Goal: Task Accomplishment & Management: Use online tool/utility

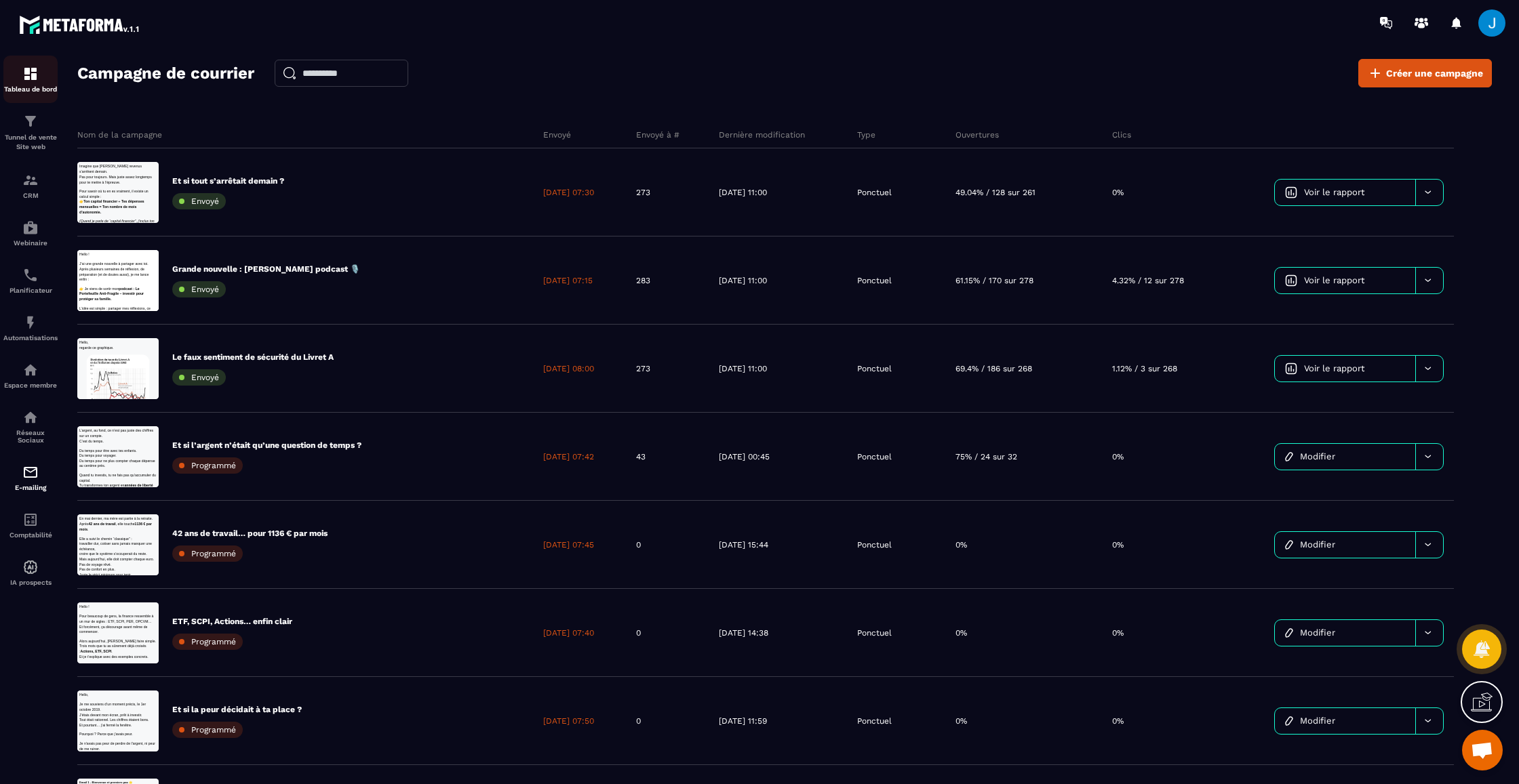
click at [23, 68] on img at bounding box center [31, 74] width 16 height 16
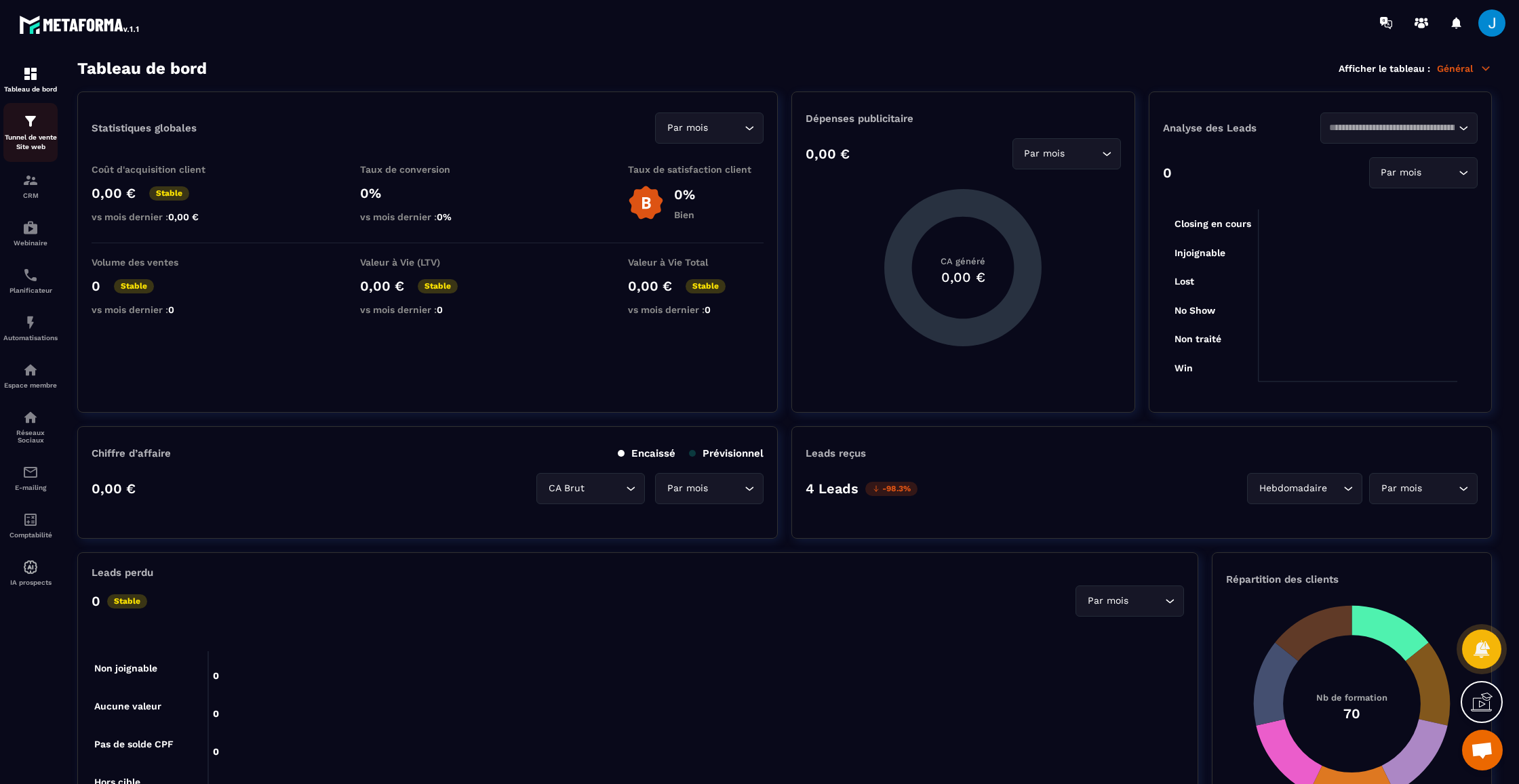
click at [42, 139] on p "Tunnel de vente Site web" at bounding box center [30, 142] width 54 height 19
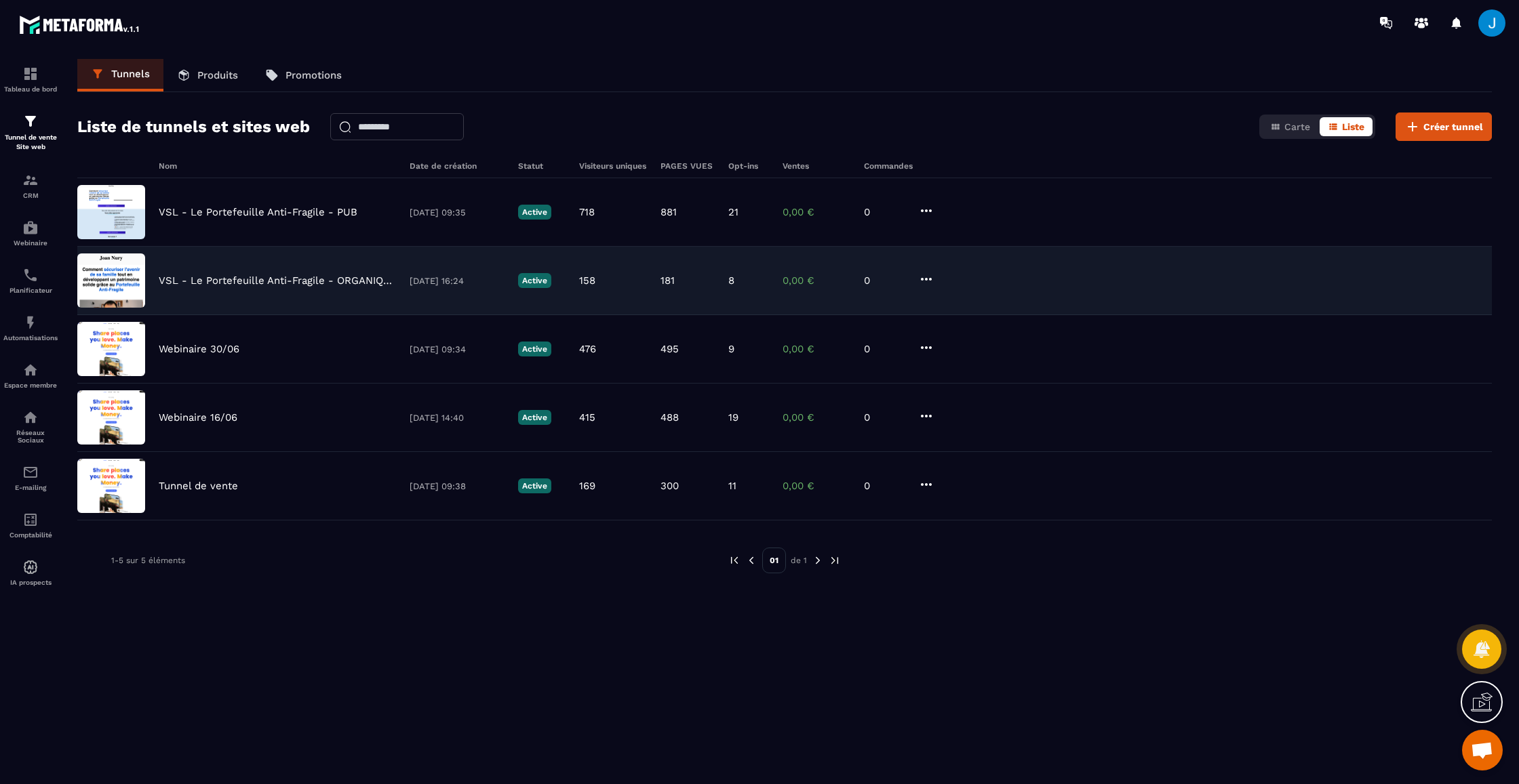
click at [168, 280] on p "VSL - Le Portefeuille Anti-Fragile - ORGANIQUE" at bounding box center [278, 280] width 237 height 12
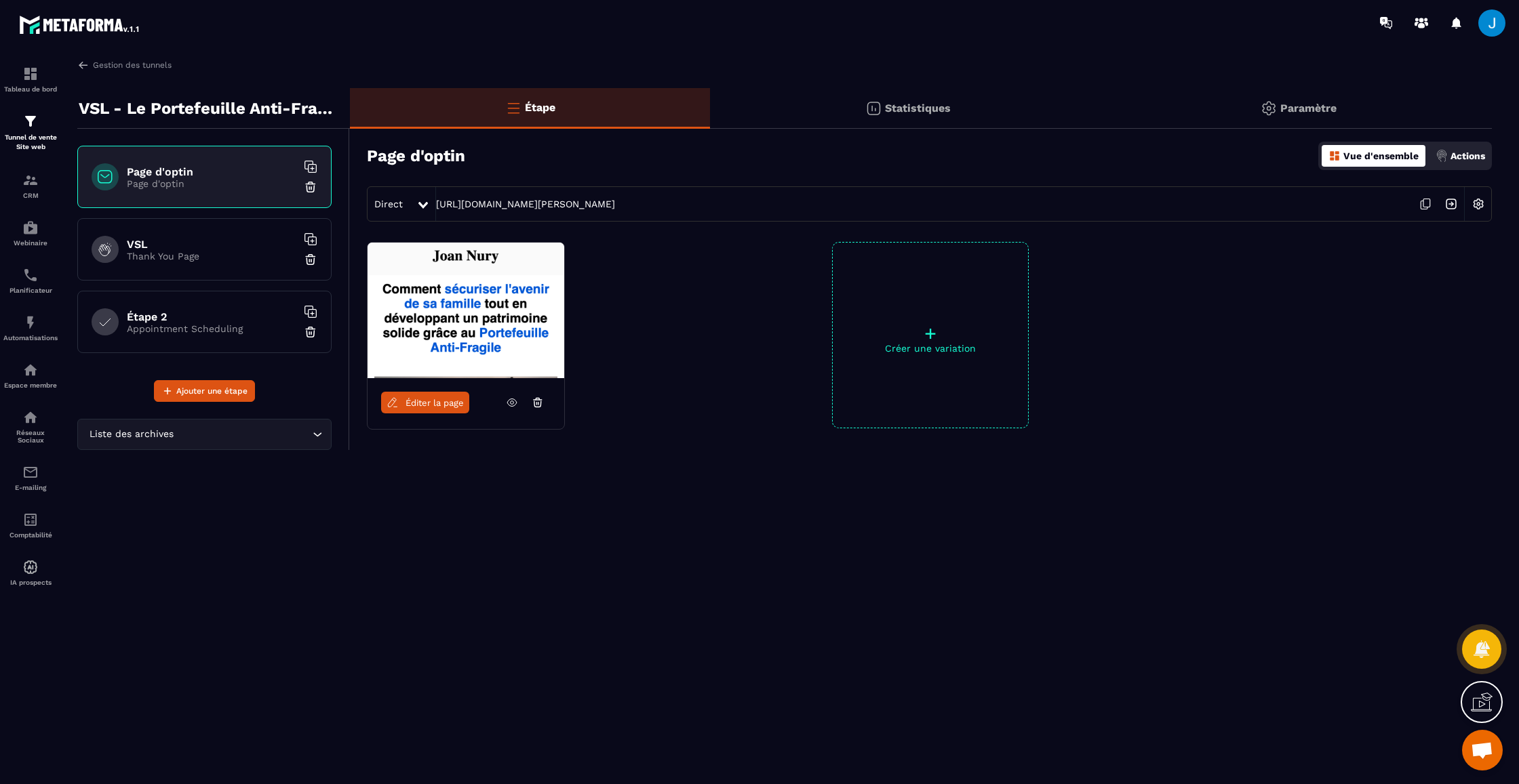
click at [514, 411] on link at bounding box center [512, 402] width 26 height 22
